Goal: Information Seeking & Learning: Find specific fact

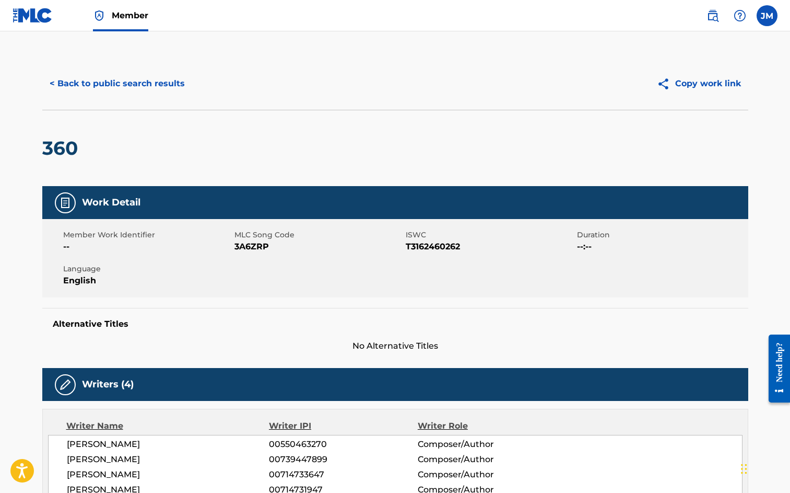
click at [127, 82] on button "< Back to public search results" at bounding box center [117, 84] width 150 height 26
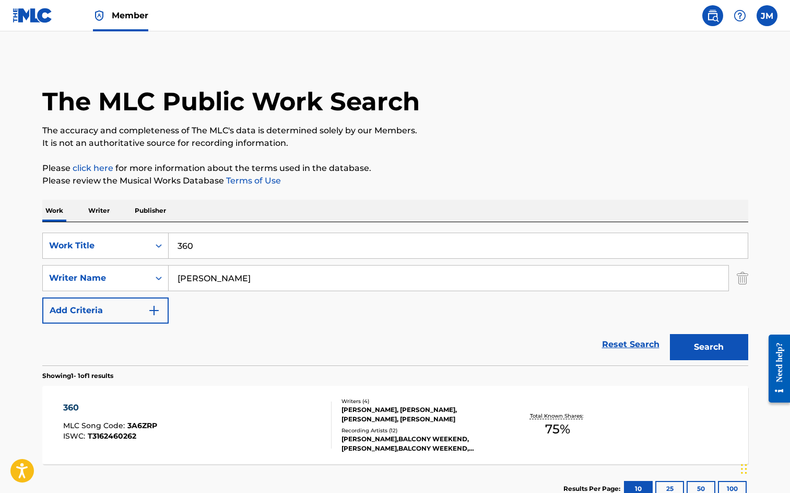
drag, startPoint x: 230, startPoint y: 235, endPoint x: -77, endPoint y: 200, distance: 309.1
click at [0, 200] on html "Accessibility Screen-Reader Guide, Feedback, and Issue Reporting | New window M…" at bounding box center [395, 246] width 790 height 493
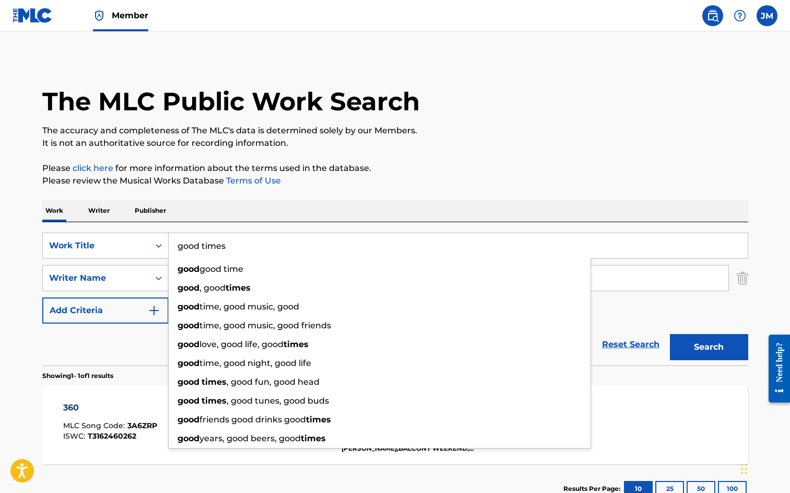
type input "good times"
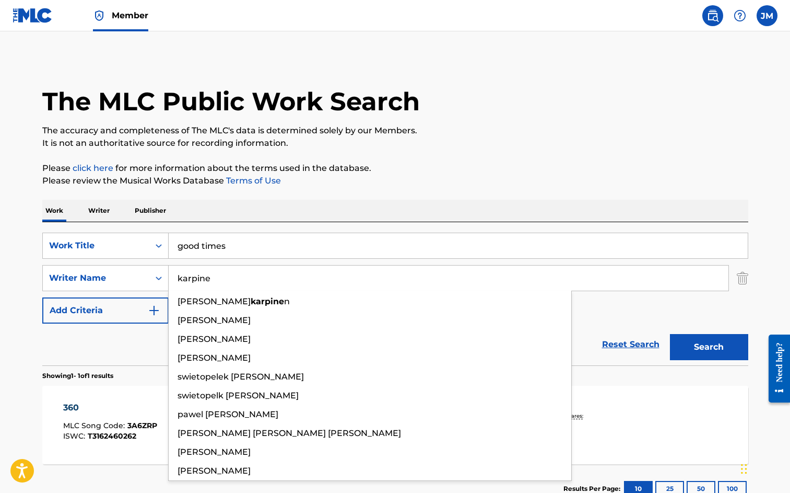
type input "karpine"
click at [670, 334] on button "Search" at bounding box center [709, 347] width 78 height 26
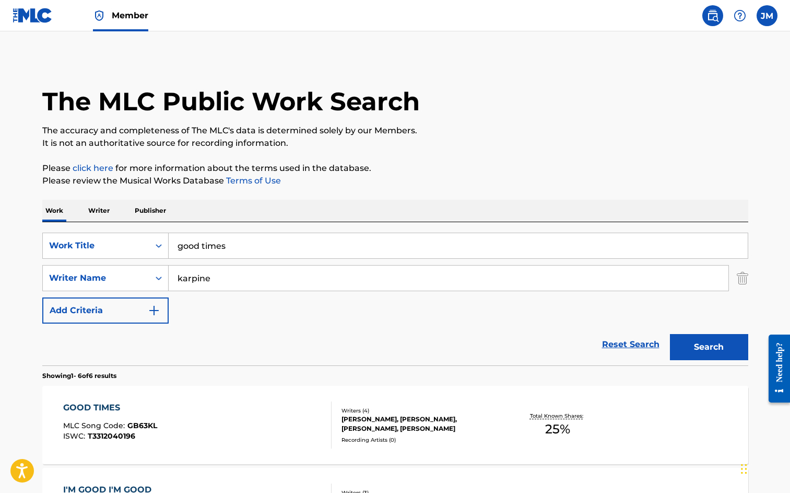
click at [269, 435] on div "GOOD TIMES MLC Song Code : GB63KL ISWC : T3312040196" at bounding box center [197, 424] width 268 height 47
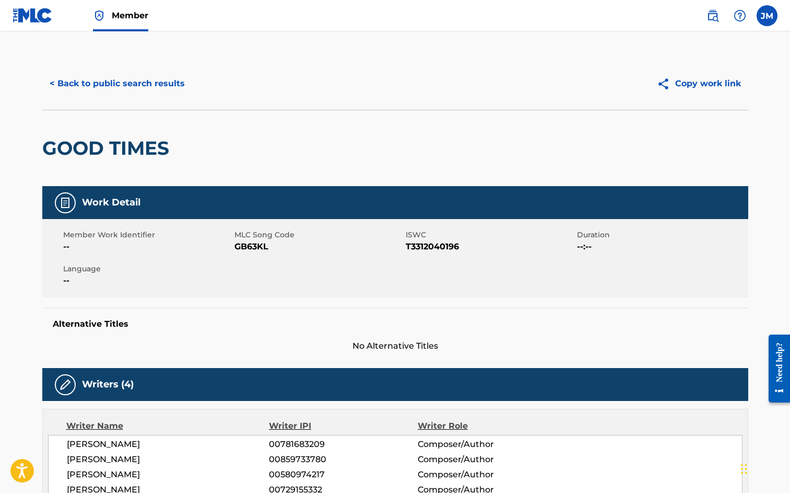
click at [114, 89] on button "< Back to public search results" at bounding box center [117, 84] width 150 height 26
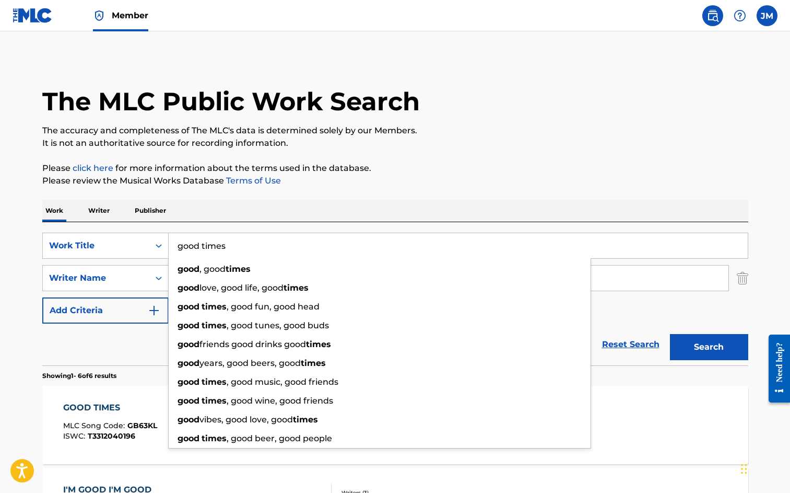
drag, startPoint x: 331, startPoint y: 235, endPoint x: 44, endPoint y: 219, distance: 287.2
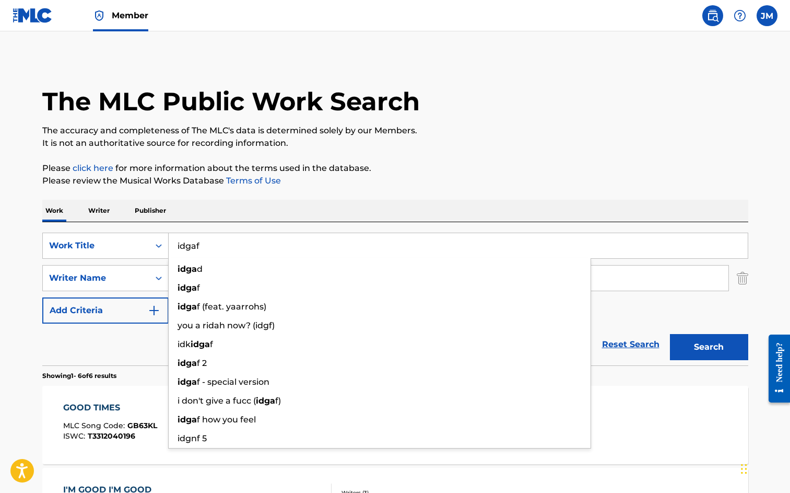
click at [670, 334] on button "Search" at bounding box center [709, 347] width 78 height 26
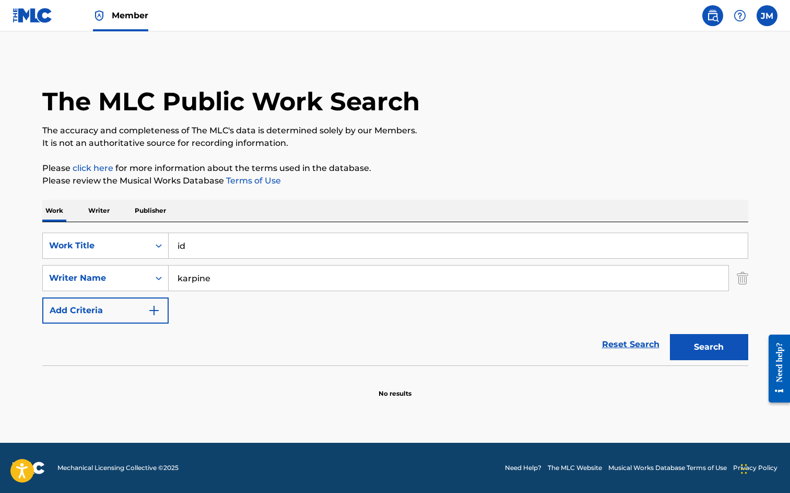
type input "i"
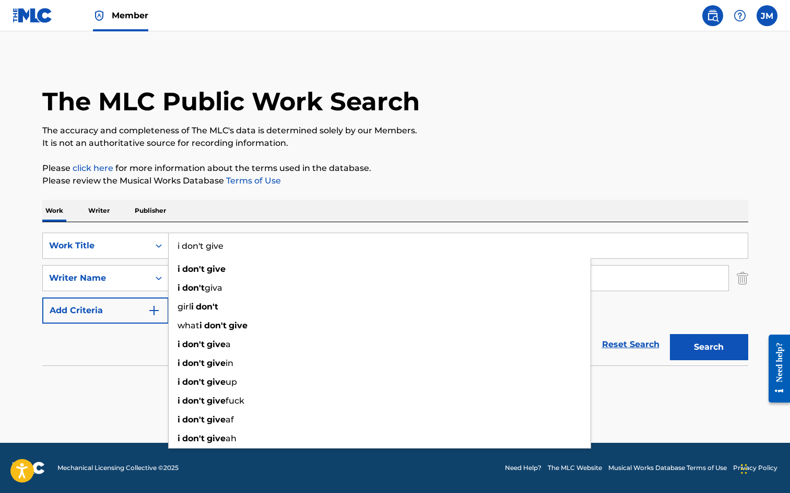
type input "i don't give"
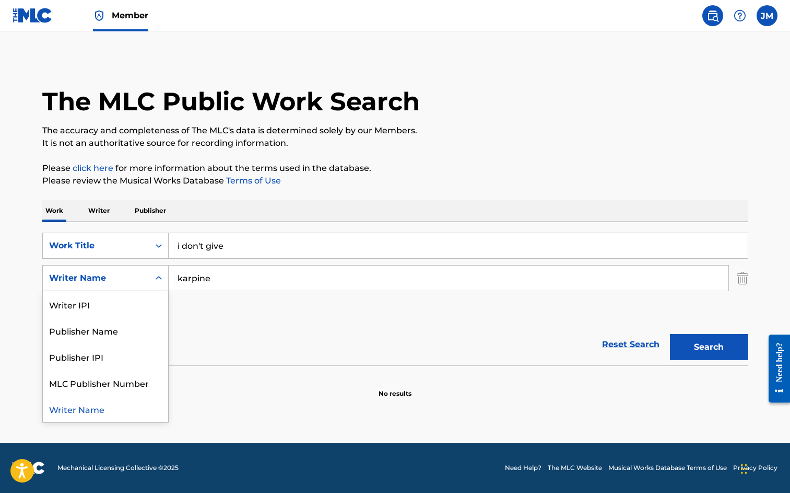
drag, startPoint x: 315, startPoint y: 284, endPoint x: 312, endPoint y: 288, distance: 6.0
click at [313, 286] on input "karpine" at bounding box center [449, 277] width 560 height 25
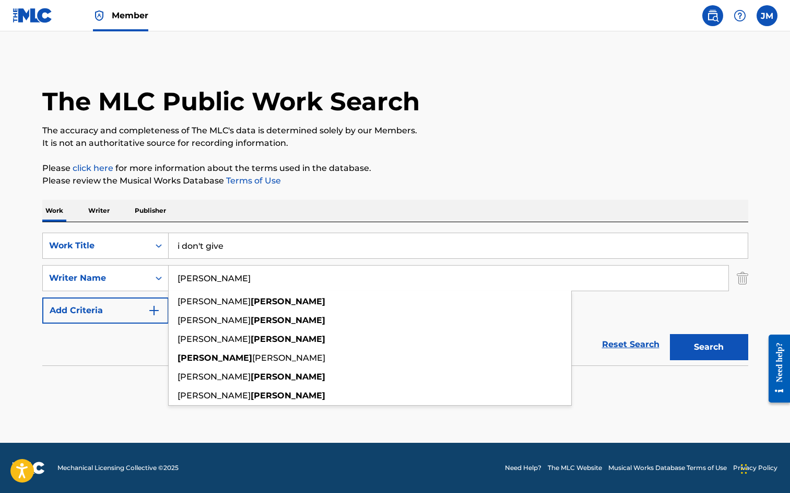
type input "[PERSON_NAME]"
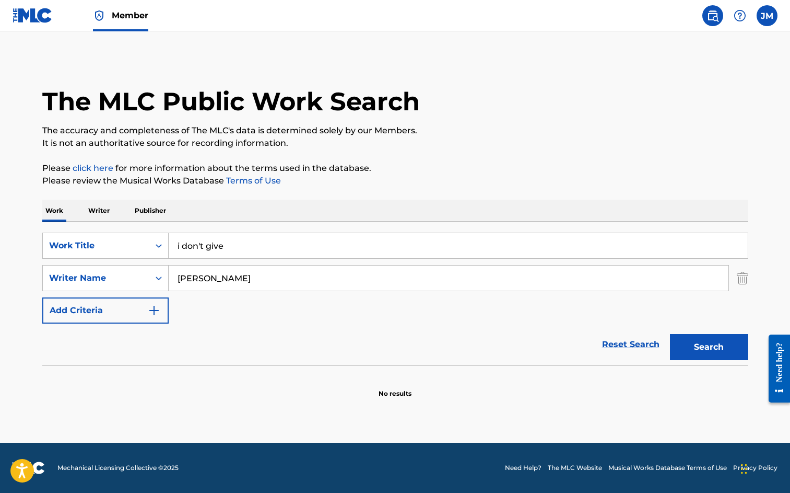
click at [709, 357] on button "Search" at bounding box center [709, 347] width 78 height 26
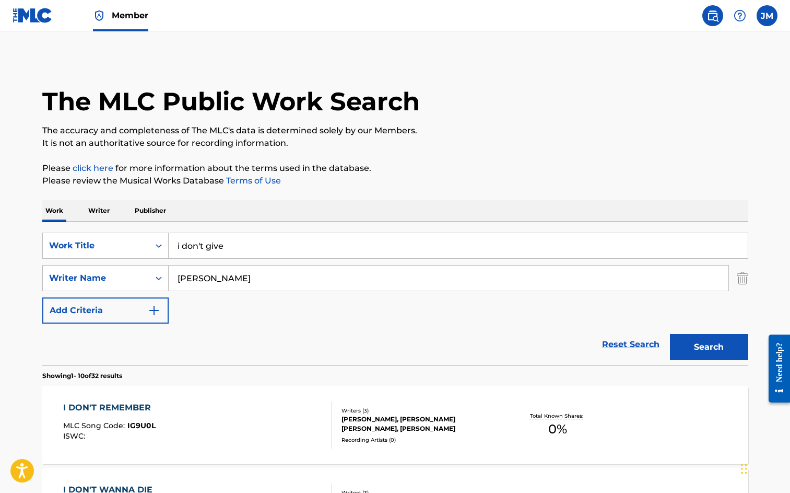
drag, startPoint x: 276, startPoint y: 247, endPoint x: 34, endPoint y: 236, distance: 241.5
click at [43, 237] on div "SearchWithCriteria484e7bce-e5af-4c64-b5c3-c3b5cad327c4 Work Title i don't give" at bounding box center [395, 245] width 706 height 26
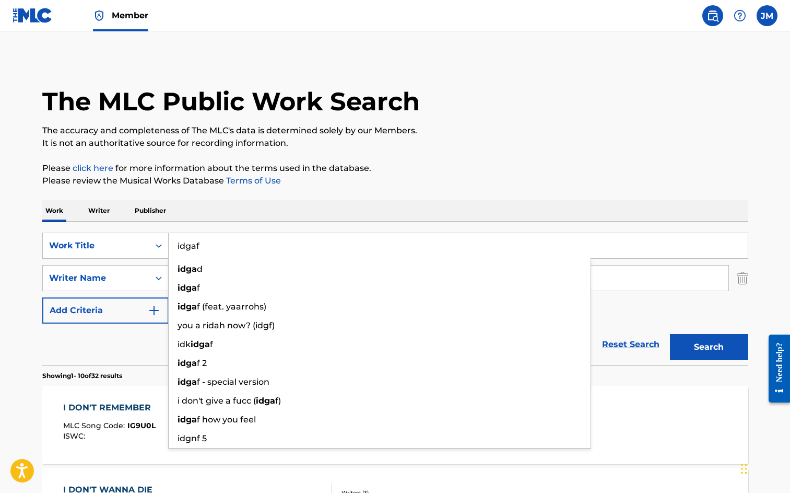
click at [670, 334] on button "Search" at bounding box center [709, 347] width 78 height 26
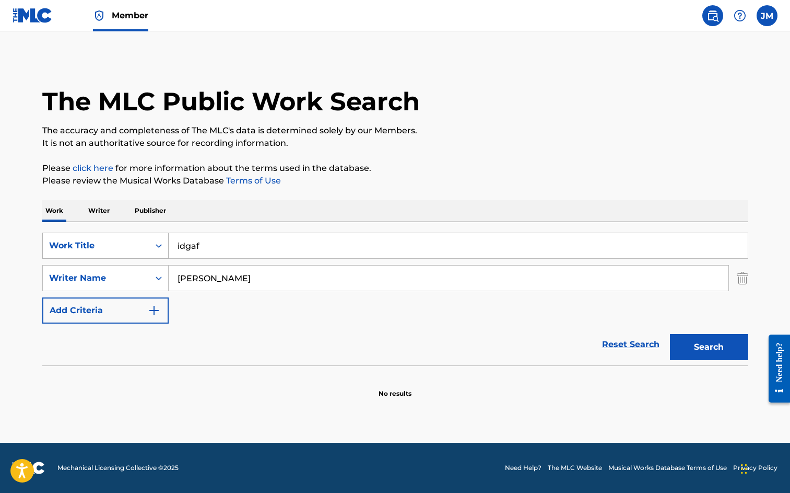
drag, startPoint x: 200, startPoint y: 235, endPoint x: 131, endPoint y: 252, distance: 71.1
click at [132, 252] on div "SearchWithCriteria484e7bce-e5af-4c64-b5c3-c3b5cad327c4 Work Title idgaf" at bounding box center [395, 245] width 706 height 26
type input "i.d.g.a.f."
click at [670, 334] on button "Search" at bounding box center [709, 347] width 78 height 26
